Goal: Transaction & Acquisition: Purchase product/service

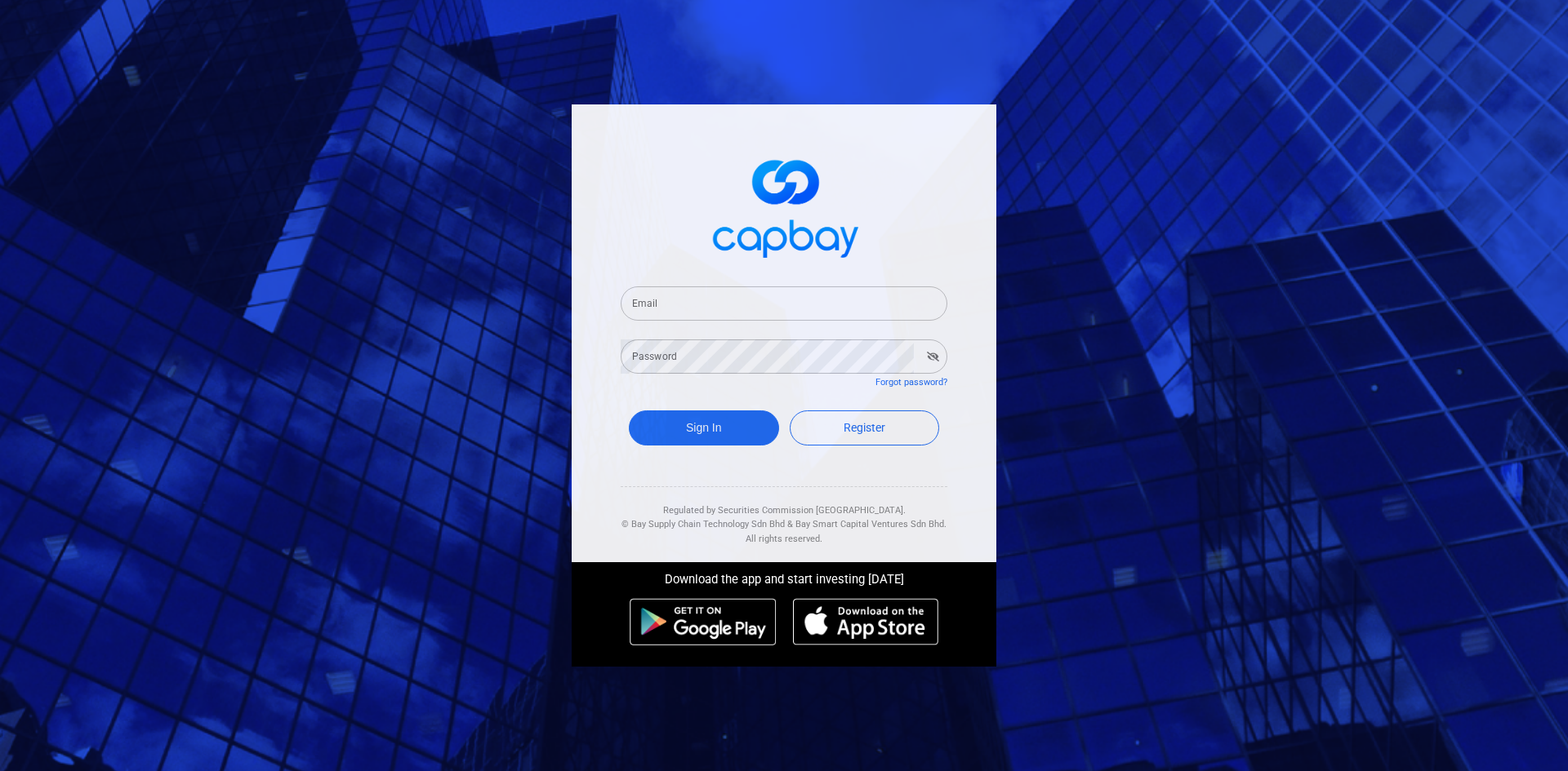
click at [679, 299] on input "Email" at bounding box center [784, 304] width 326 height 35
type input "[EMAIL_ADDRESS][DOMAIN_NAME]"
click at [629, 410] on button "Sign In" at bounding box center [704, 428] width 150 height 35
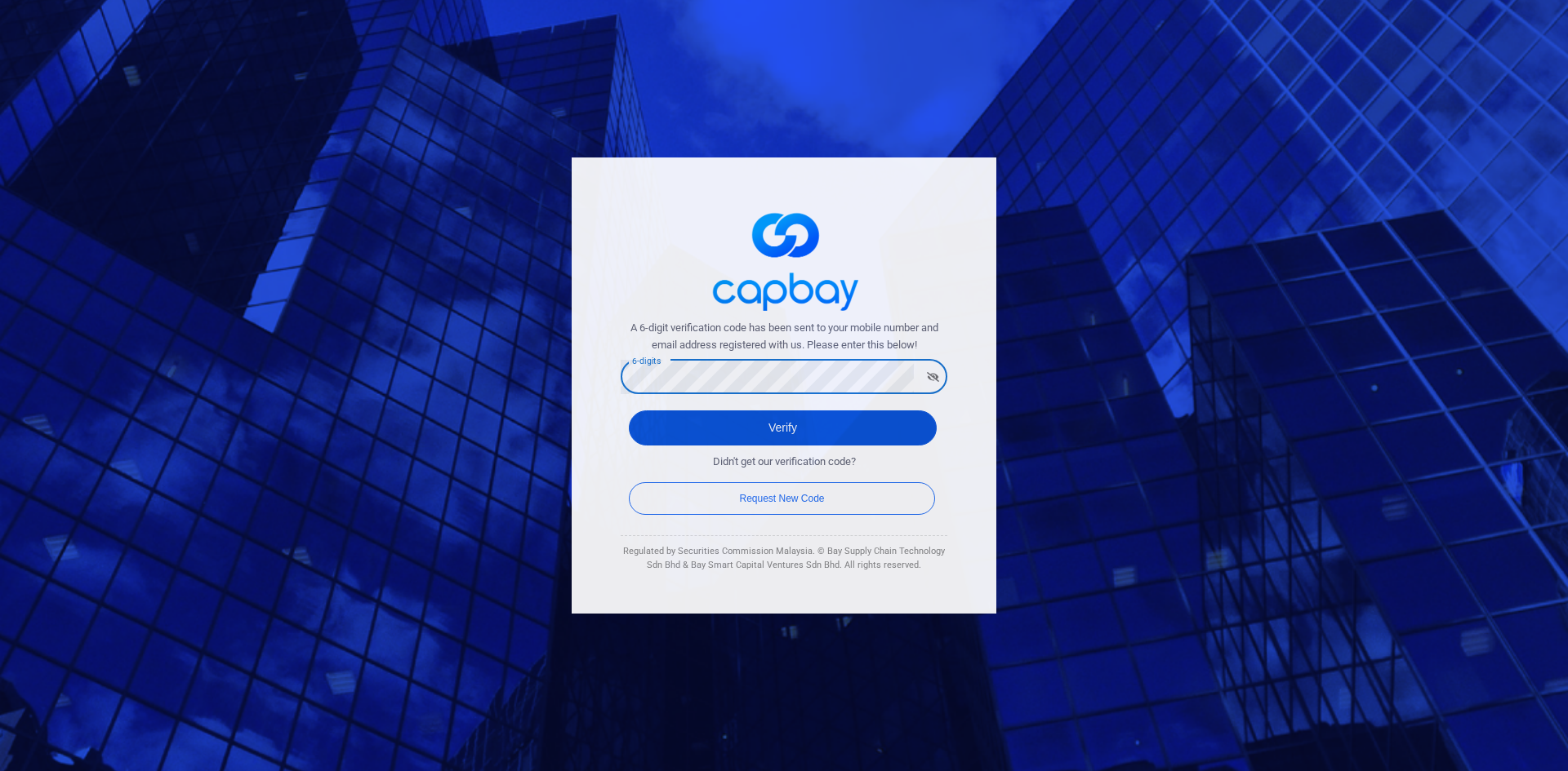
click at [710, 425] on button "Verify" at bounding box center [783, 428] width 308 height 35
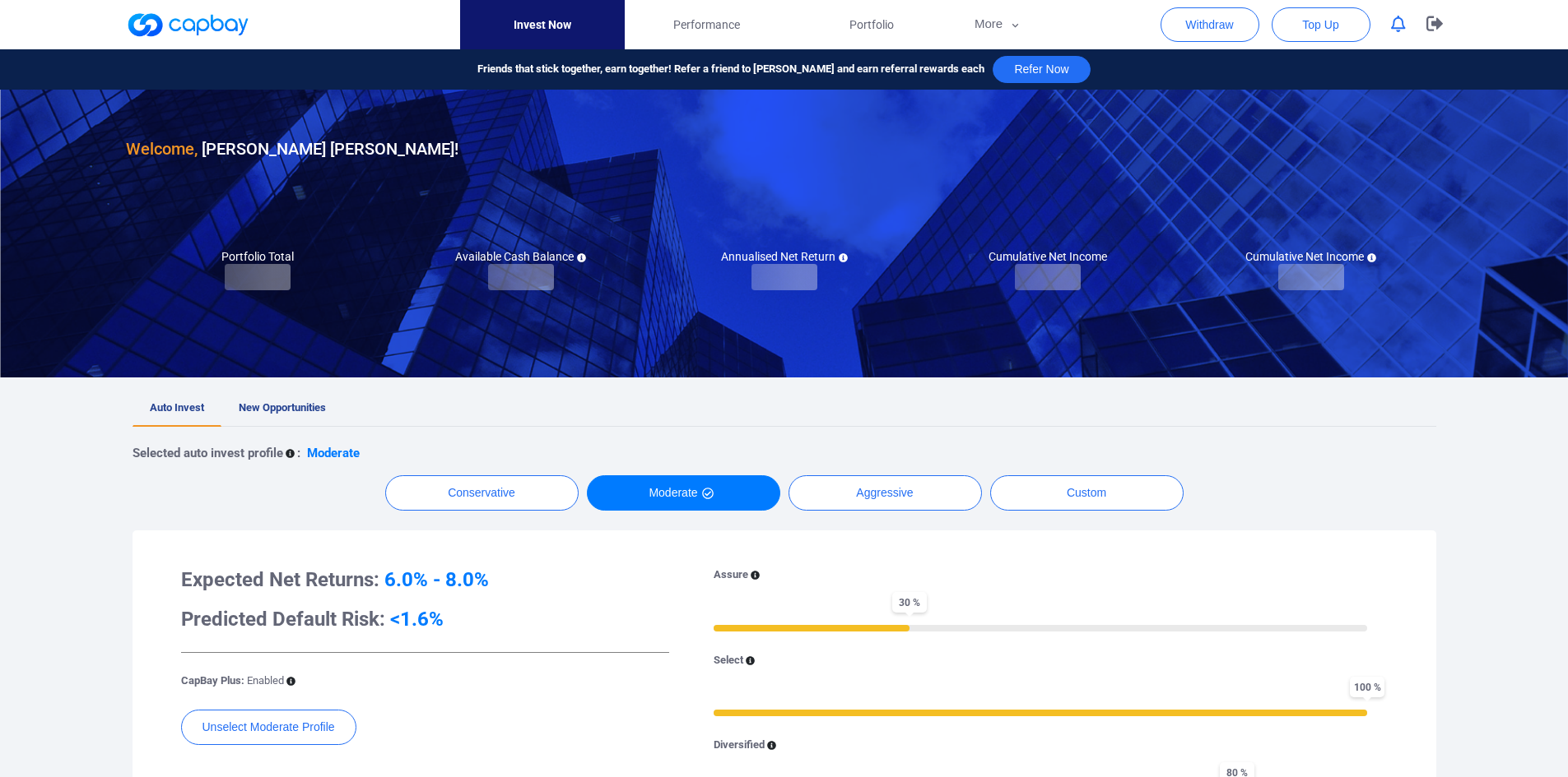
checkbox input "true"
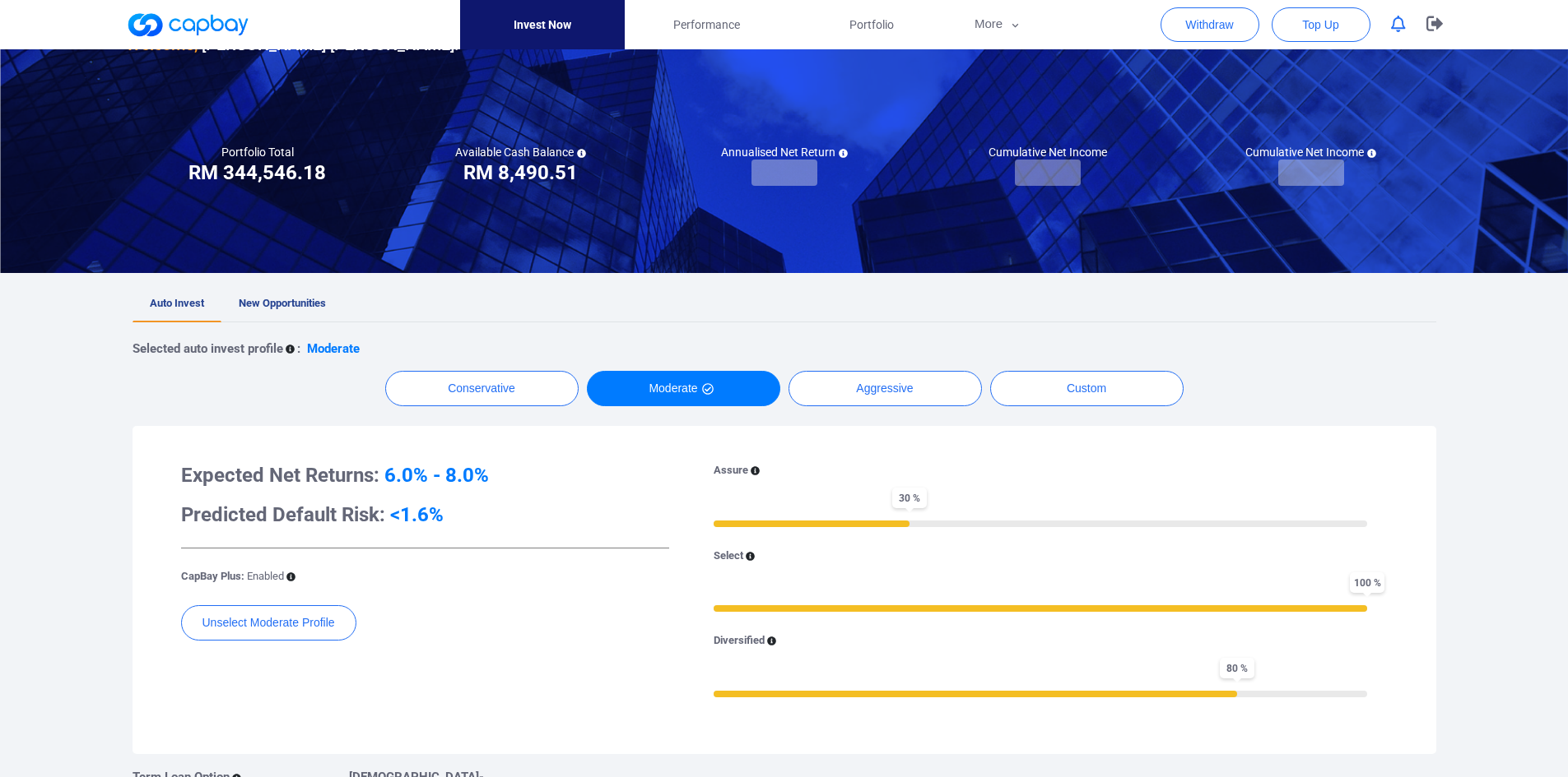
scroll to position [164, 0]
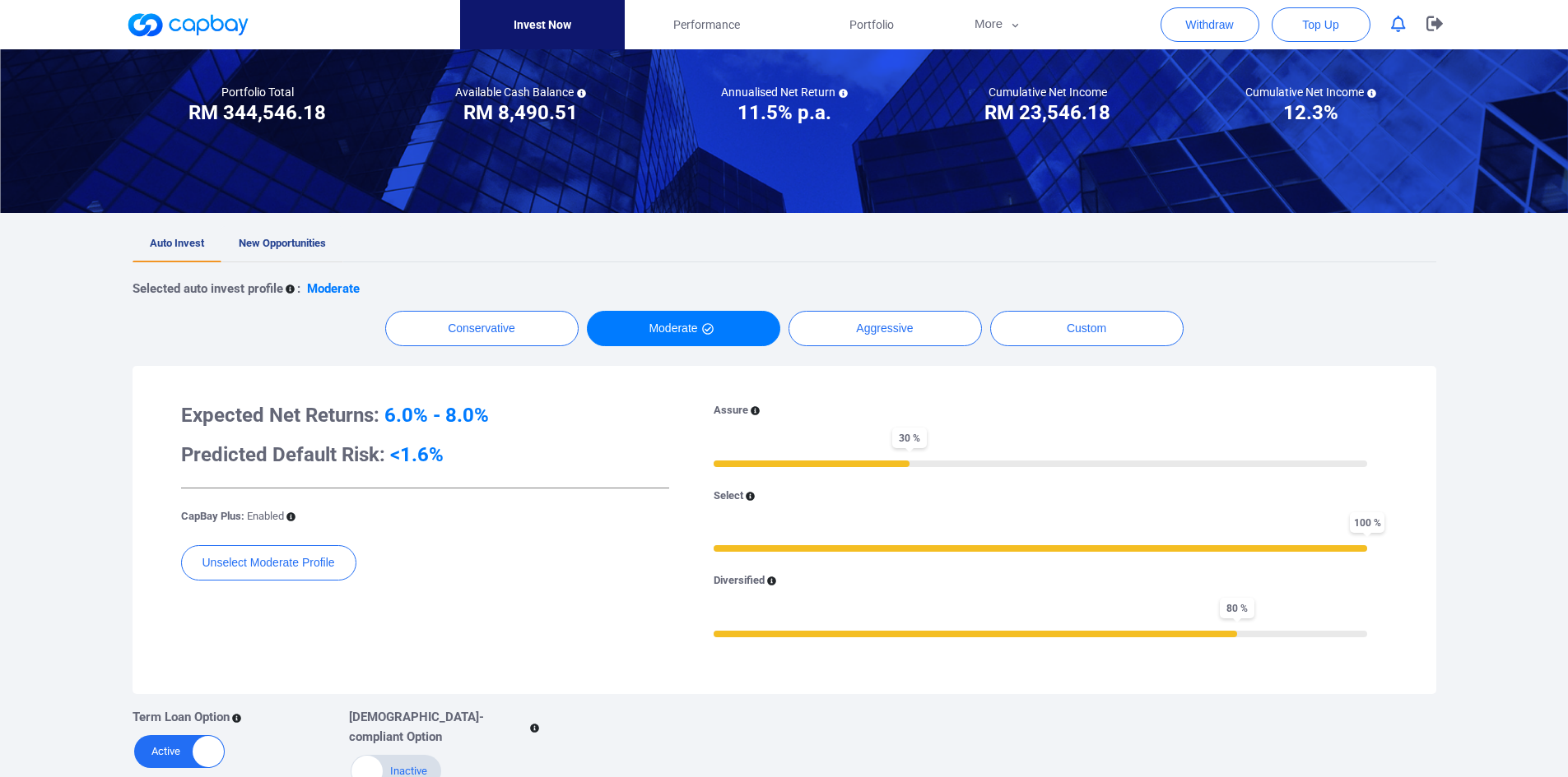
click at [279, 241] on span "New Opportunities" at bounding box center [282, 243] width 87 height 12
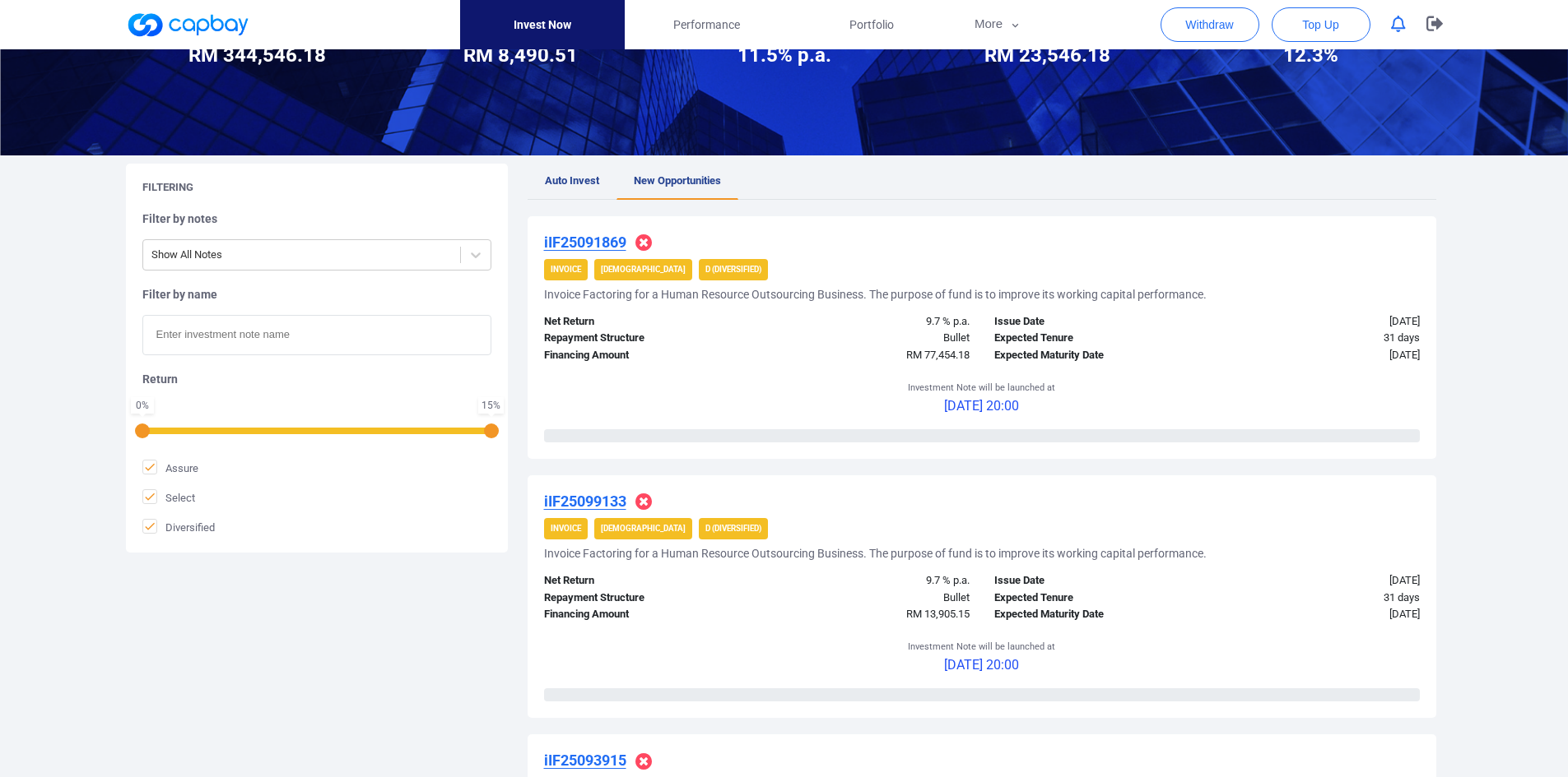
scroll to position [246, 0]
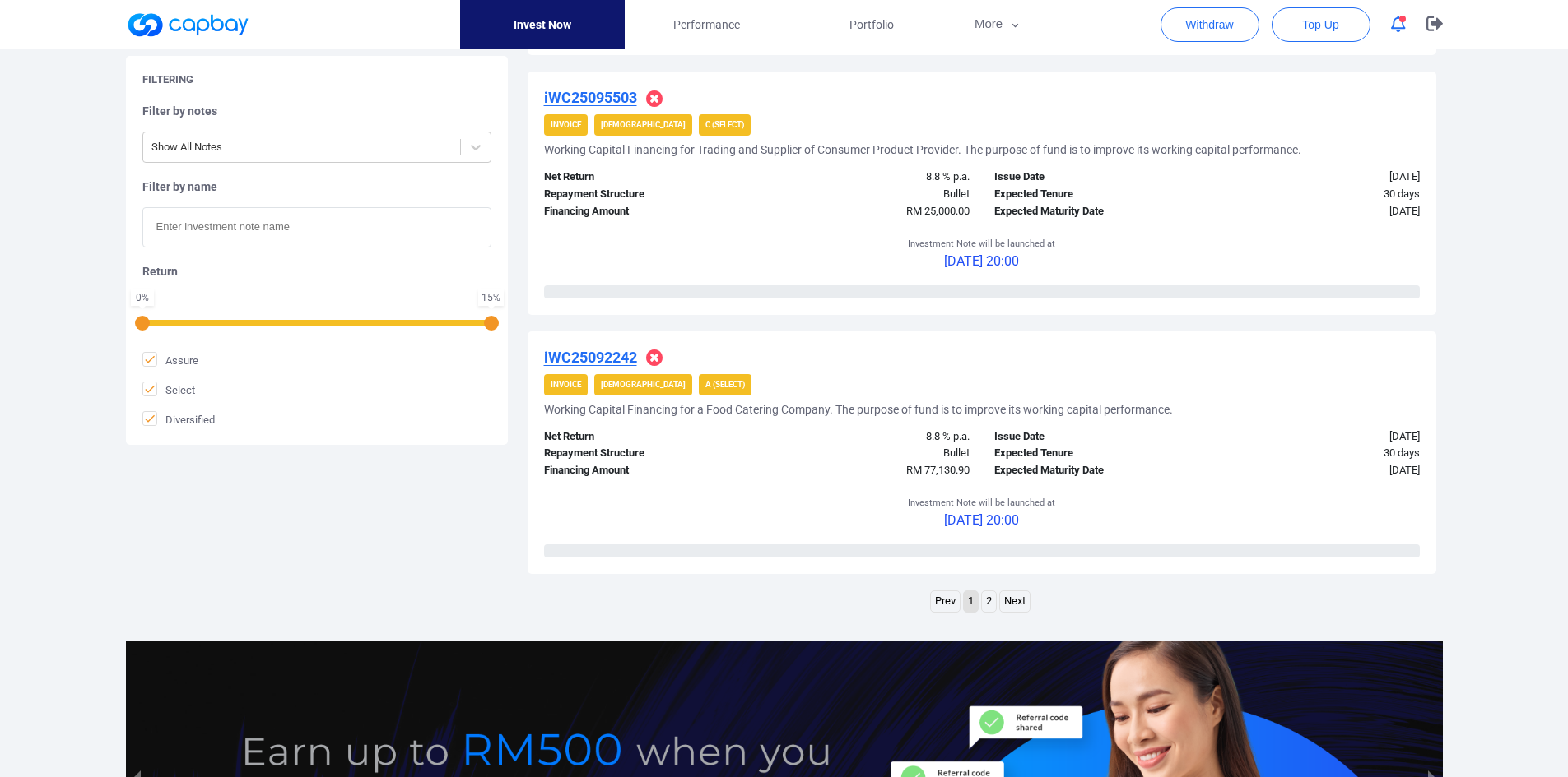
click at [990, 605] on link "2" at bounding box center [989, 602] width 14 height 21
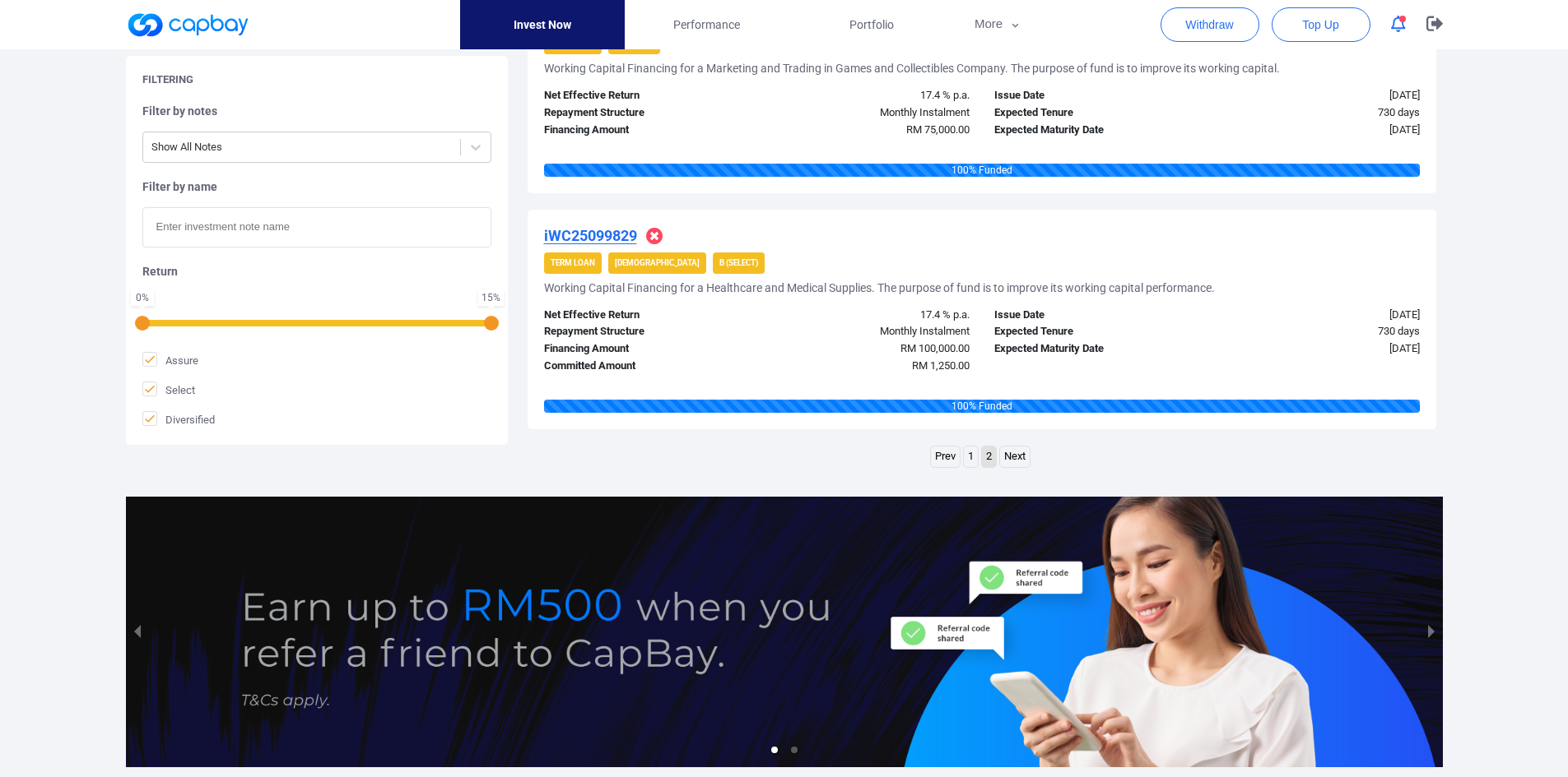
scroll to position [2288, 0]
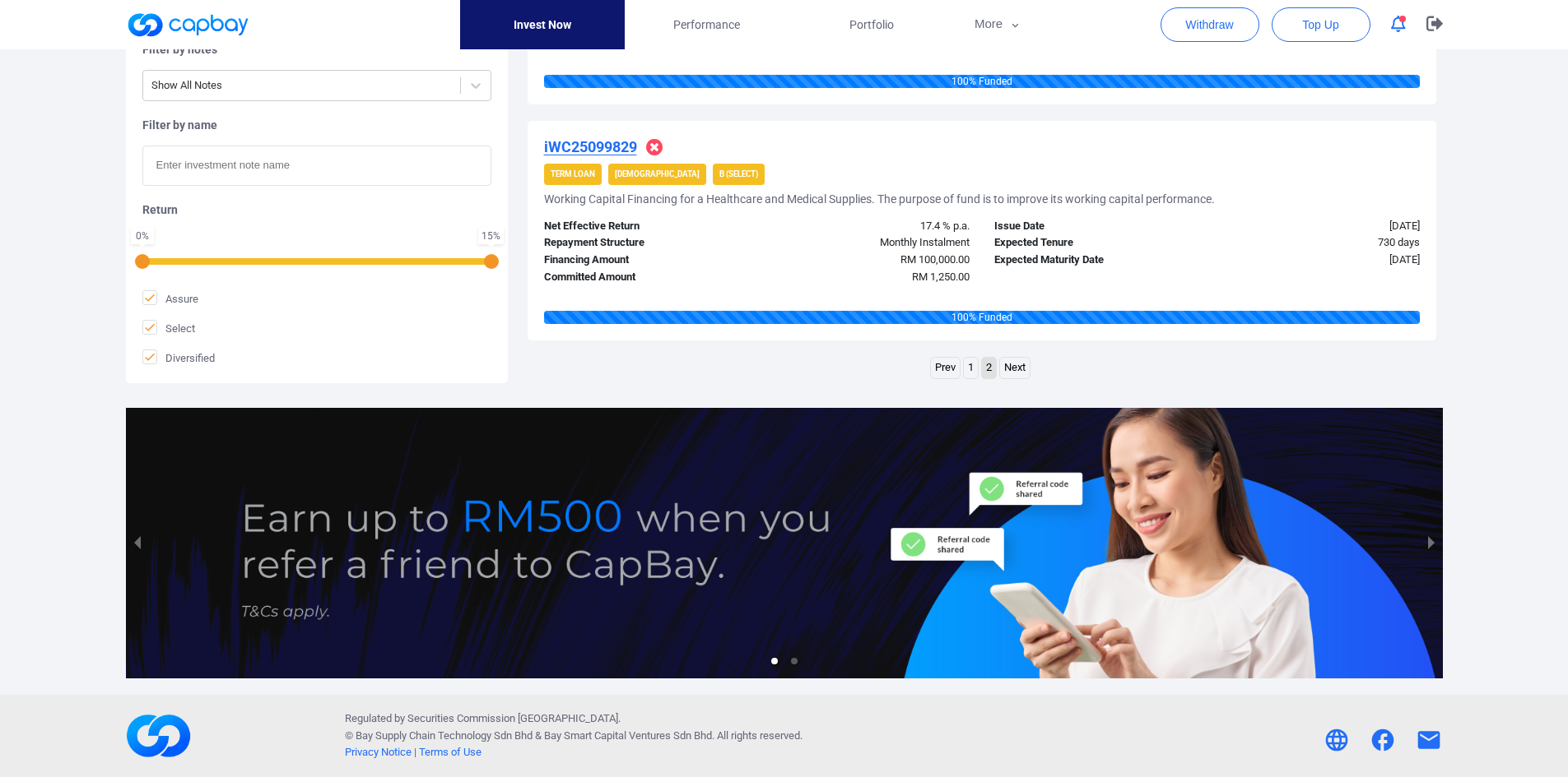
click at [964, 364] on link "1" at bounding box center [971, 368] width 14 height 21
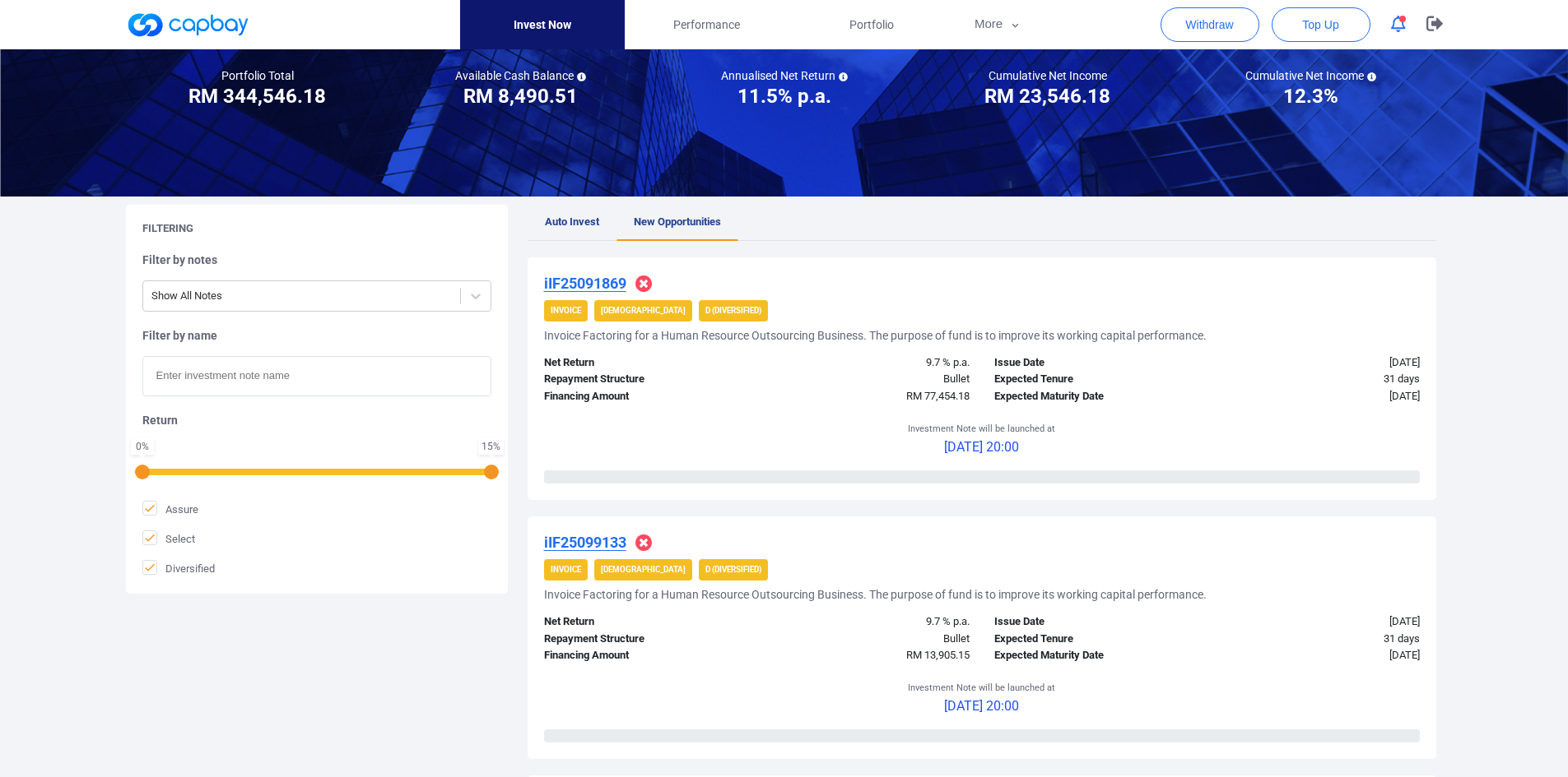
scroll to position [5, 0]
